Goal: Register for event/course

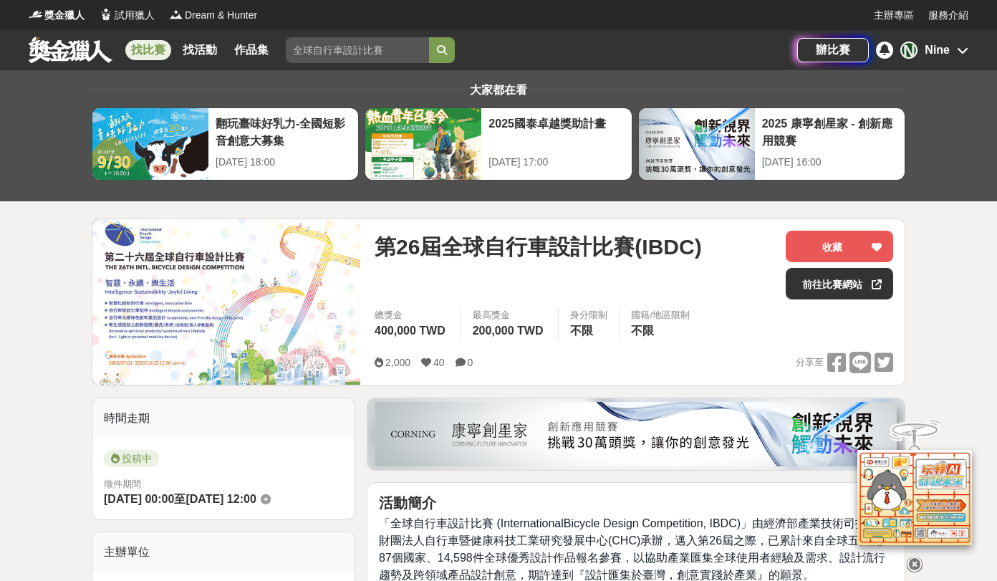
click at [57, 55] on link at bounding box center [70, 49] width 87 height 27
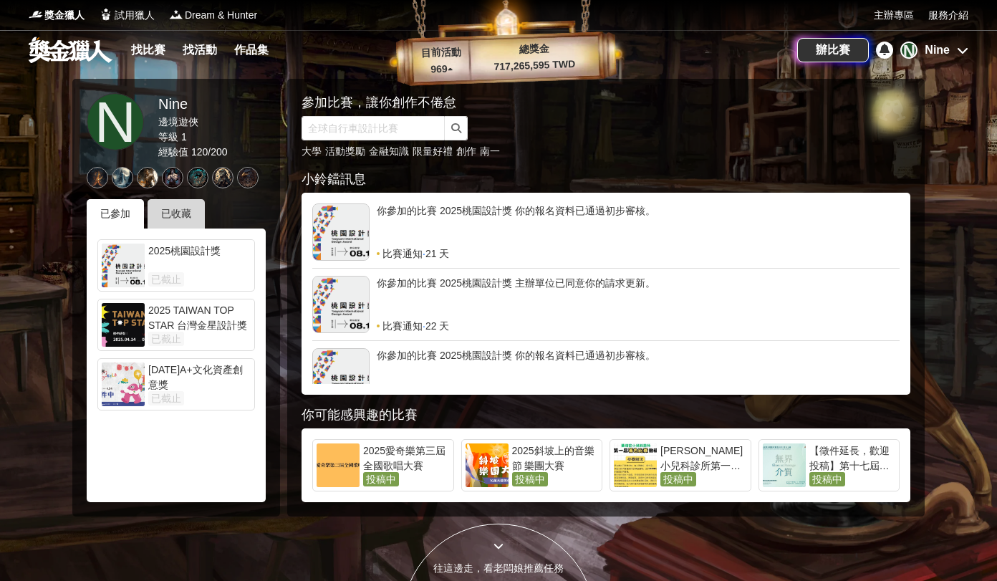
click at [170, 201] on div "已收藏" at bounding box center [176, 213] width 57 height 29
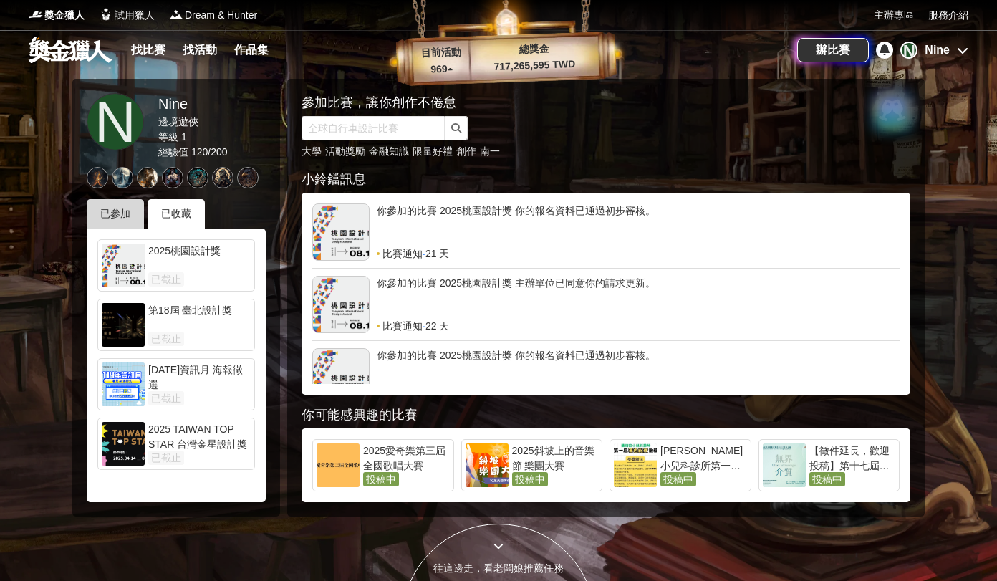
click at [112, 211] on div "已參加" at bounding box center [115, 213] width 57 height 29
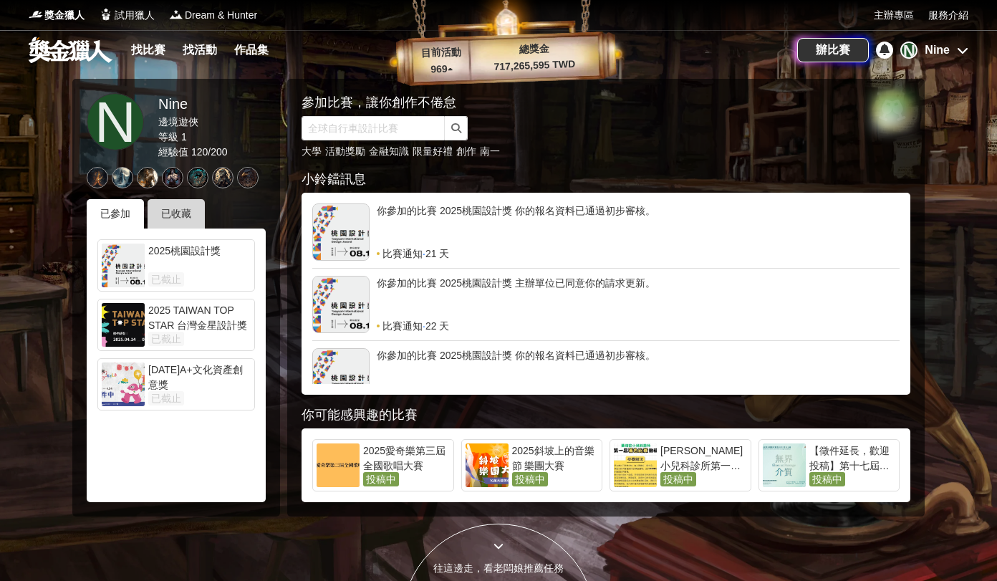
click at [191, 213] on div "已收藏" at bounding box center [176, 213] width 57 height 29
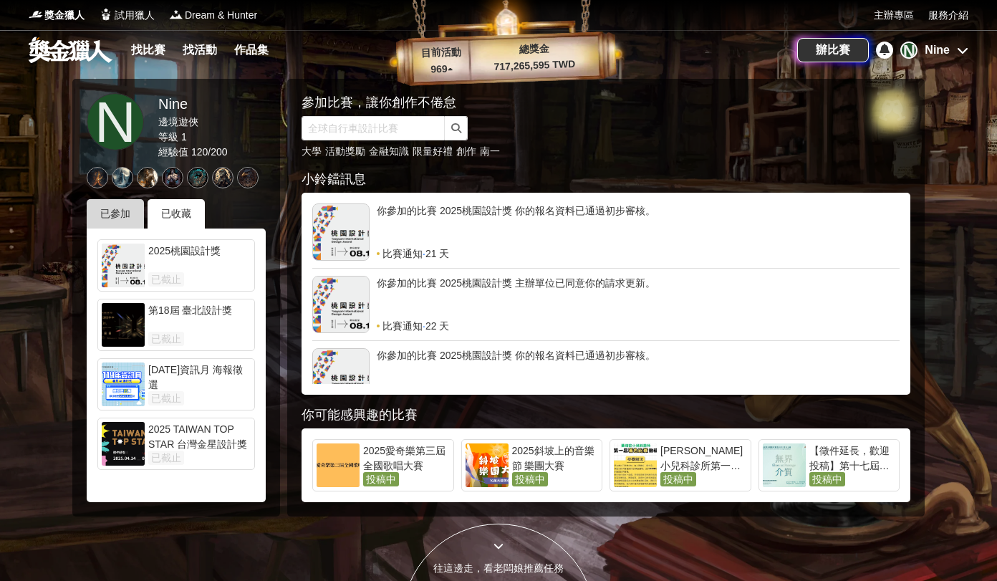
click at [133, 215] on div "已參加" at bounding box center [115, 213] width 57 height 29
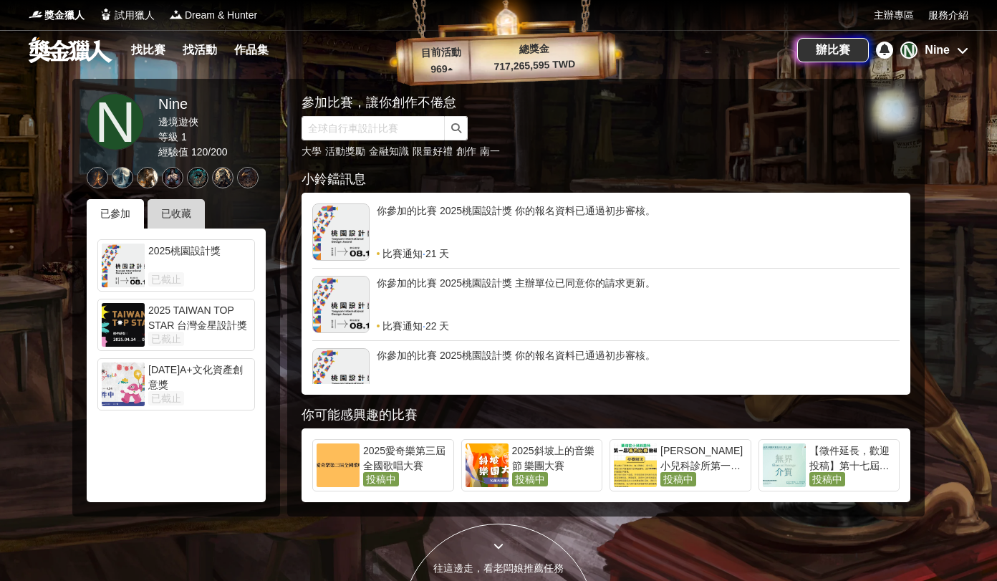
click at [186, 213] on div "已收藏" at bounding box center [176, 213] width 57 height 29
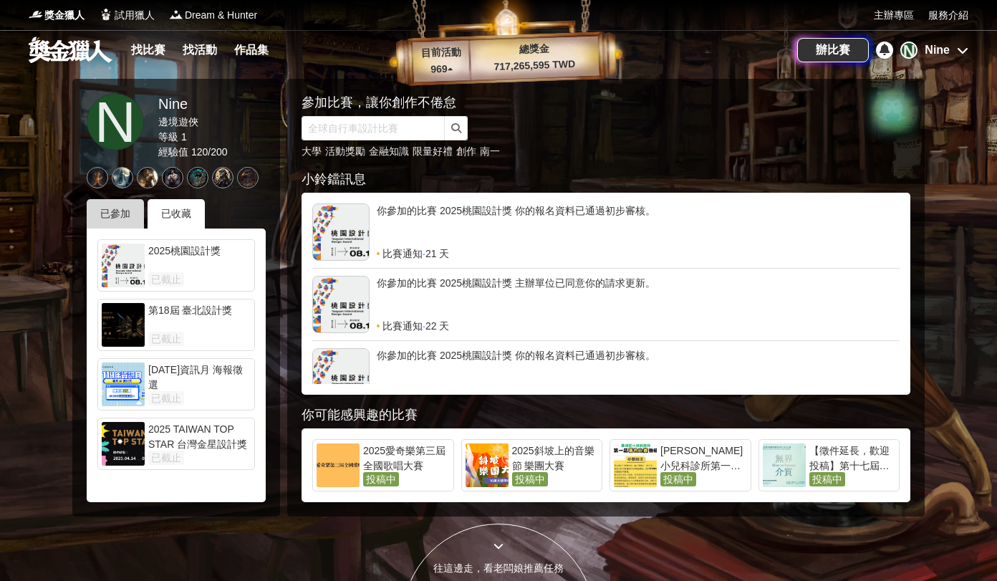
click at [112, 215] on div "已參加" at bounding box center [115, 213] width 57 height 29
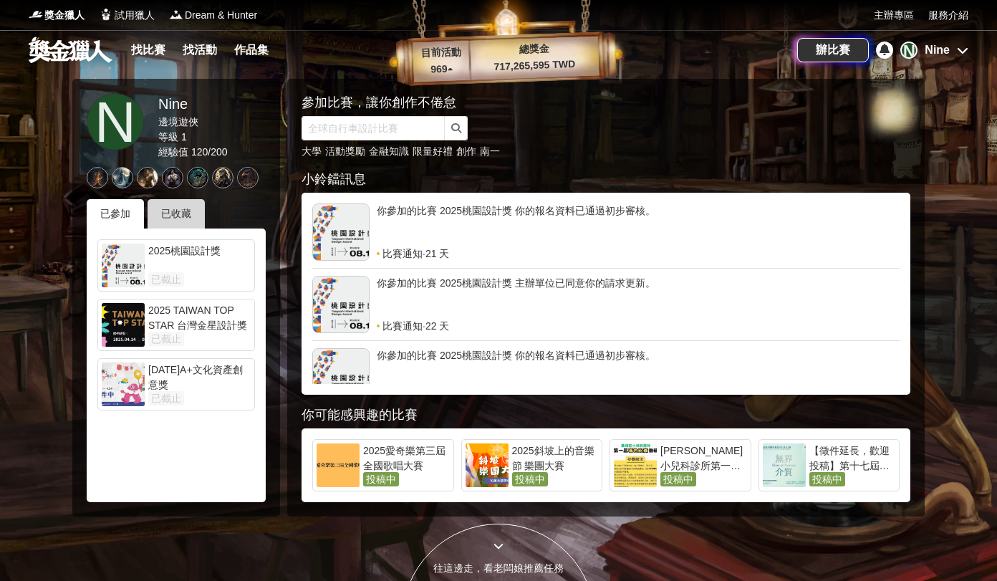
click at [187, 216] on div "已收藏" at bounding box center [176, 213] width 57 height 29
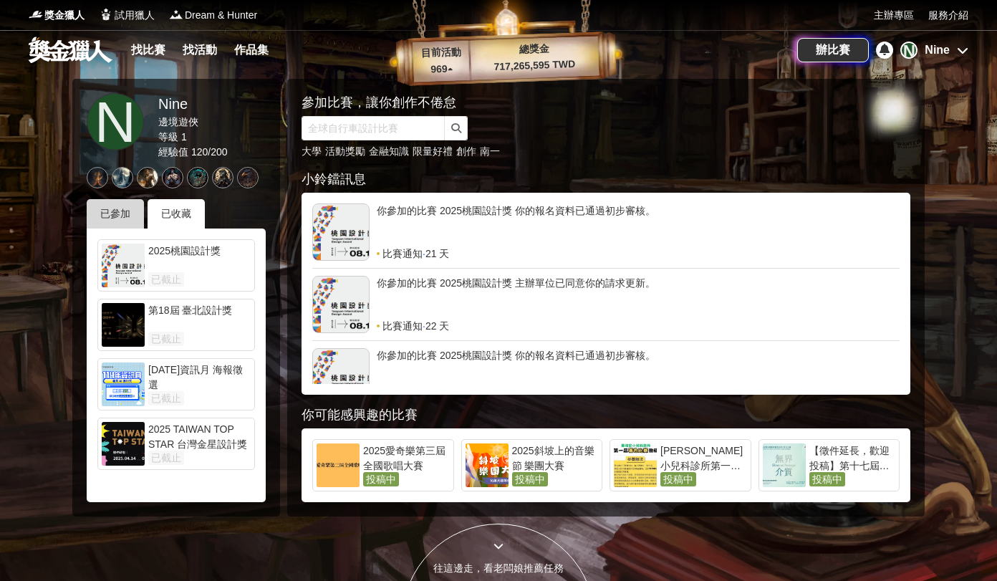
click at [123, 221] on div "已參加" at bounding box center [115, 213] width 57 height 29
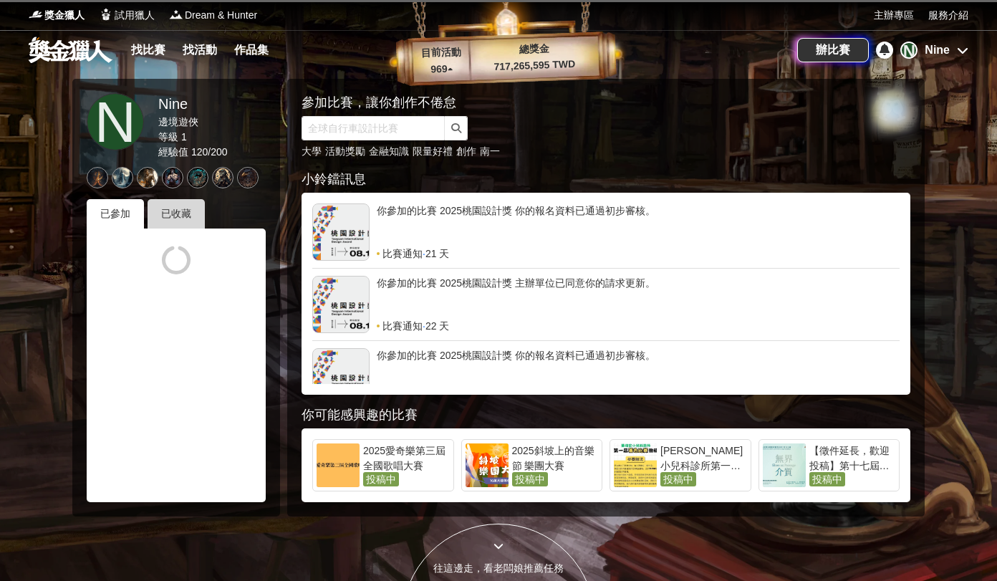
click at [164, 223] on div "已收藏" at bounding box center [176, 213] width 57 height 29
click at [117, 219] on div "已參加" at bounding box center [115, 213] width 57 height 29
